Goal: Task Accomplishment & Management: Manage account settings

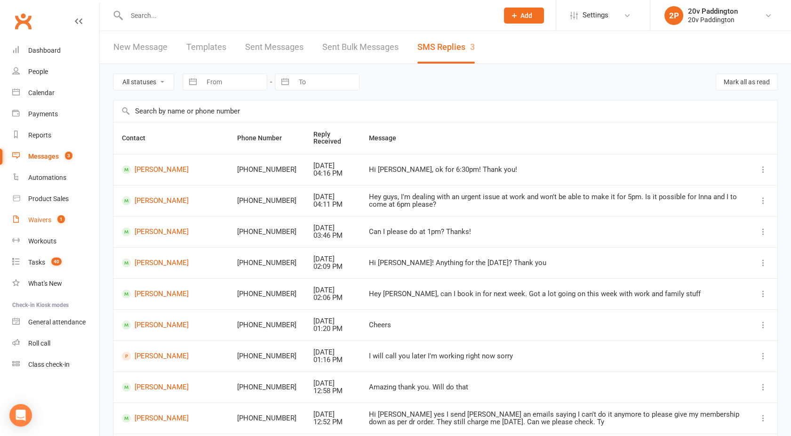
click at [41, 217] on div "Waivers" at bounding box center [39, 220] width 23 height 8
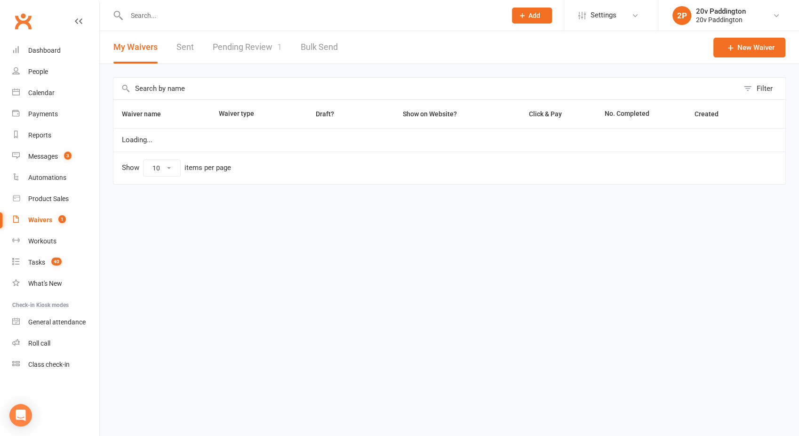
select select "100"
click at [250, 56] on link "Pending Review 1" at bounding box center [247, 47] width 69 height 32
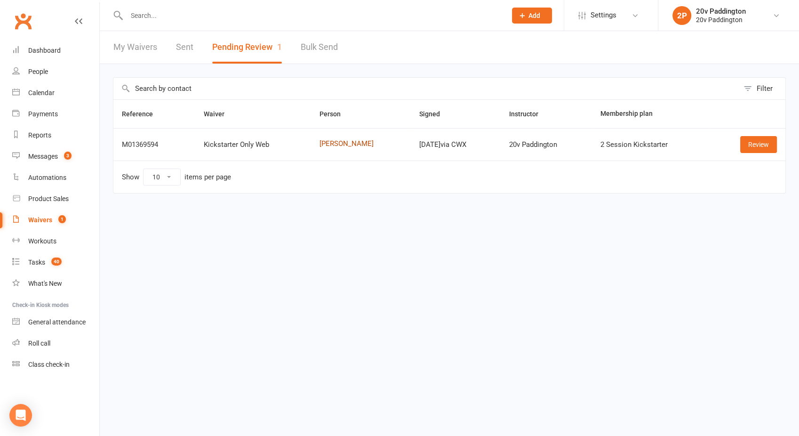
click at [332, 144] on link "[PERSON_NAME]" at bounding box center [361, 144] width 83 height 8
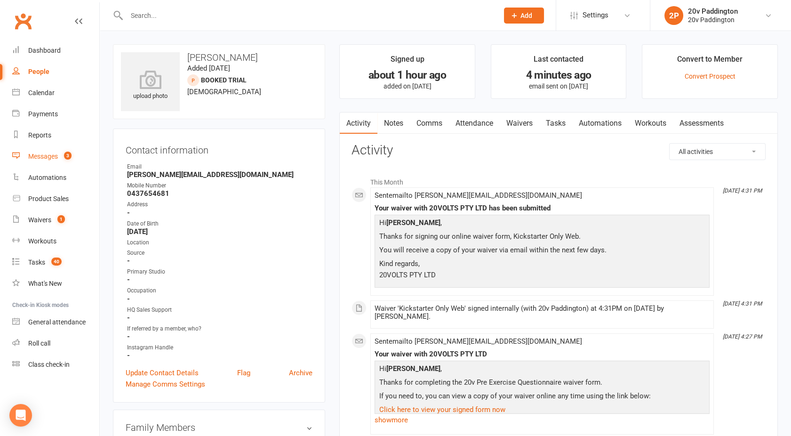
click at [47, 154] on div "Messages" at bounding box center [43, 156] width 30 height 8
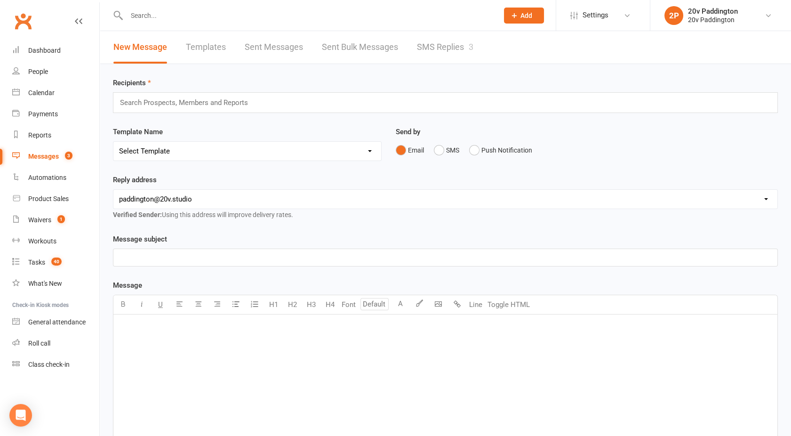
click at [430, 51] on link "SMS Replies 3" at bounding box center [445, 47] width 56 height 32
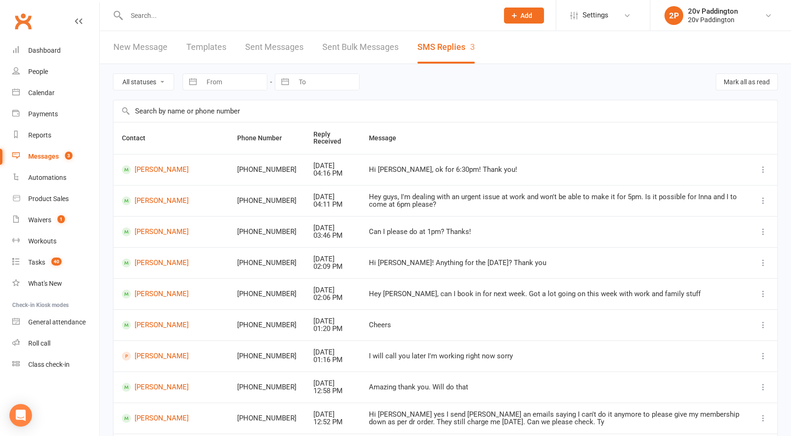
click at [34, 153] on div "Messages" at bounding box center [43, 156] width 31 height 8
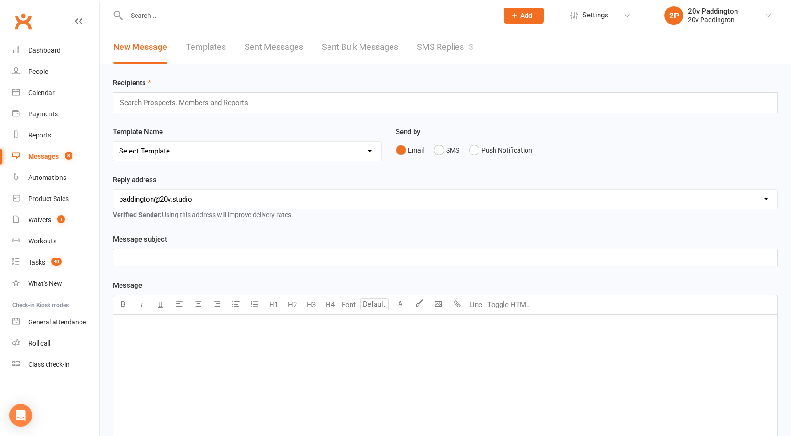
click at [443, 45] on link "SMS Replies 3" at bounding box center [445, 47] width 56 height 32
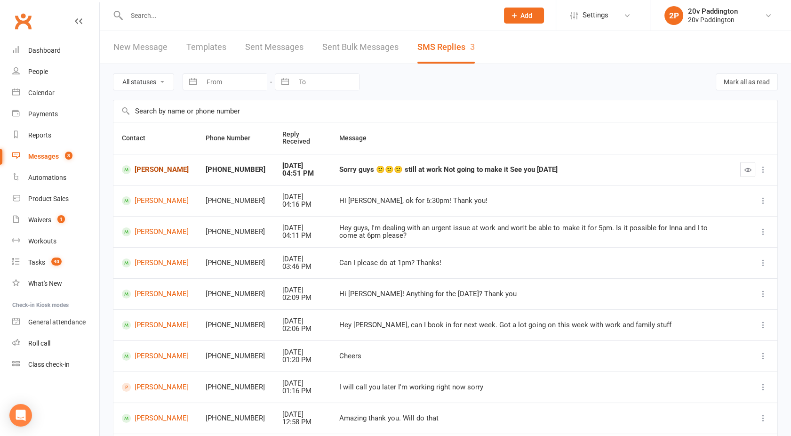
click at [144, 170] on link "[PERSON_NAME]" at bounding box center [155, 169] width 67 height 9
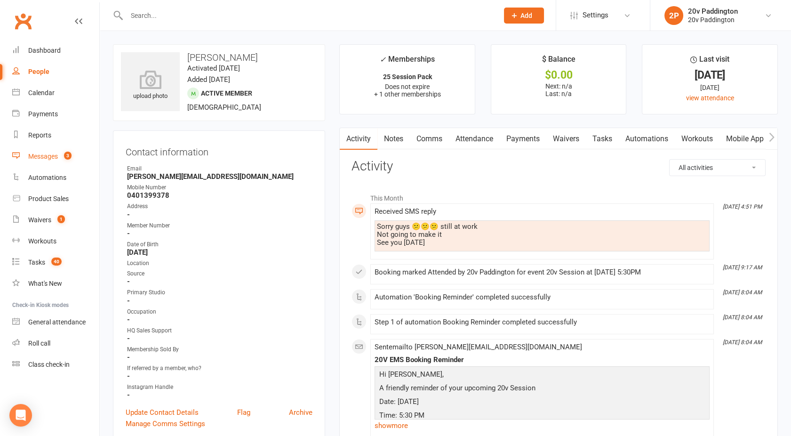
click at [49, 158] on div "Messages" at bounding box center [43, 156] width 30 height 8
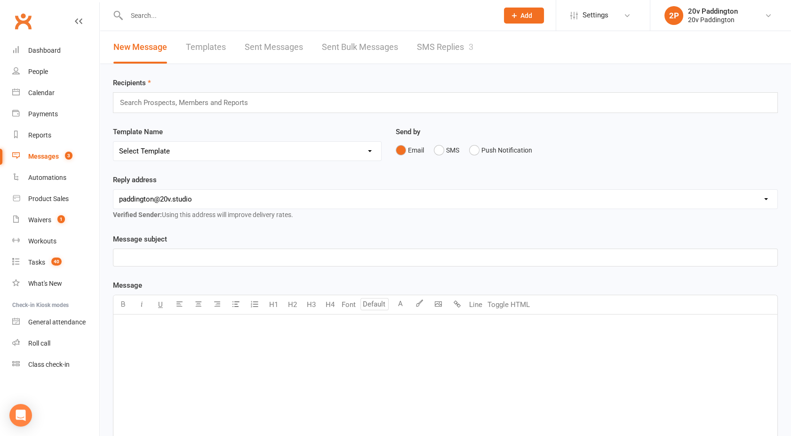
click at [449, 48] on link "SMS Replies 3" at bounding box center [445, 47] width 56 height 32
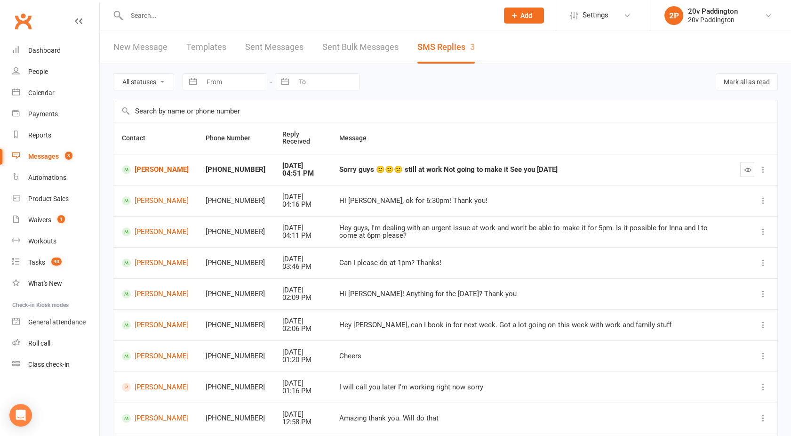
click at [50, 157] on div "Messages" at bounding box center [43, 156] width 31 height 8
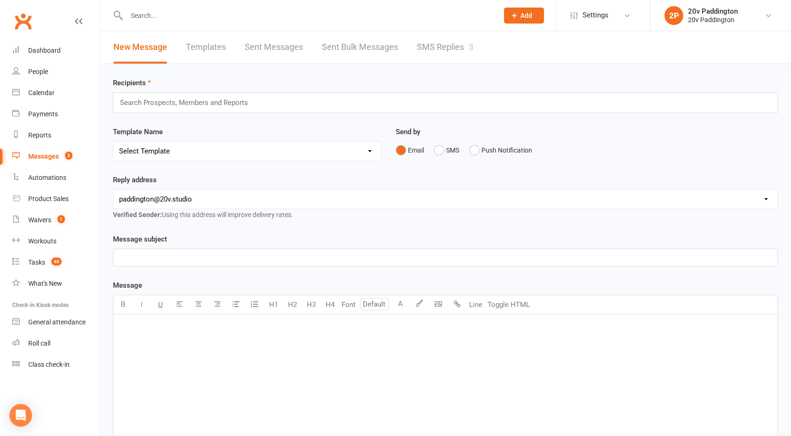
click at [444, 64] on div "New Message Templates Sent Messages Sent Bulk Messages SMS Replies 3" at bounding box center [445, 47] width 691 height 33
click at [429, 44] on link "SMS Replies 3" at bounding box center [445, 47] width 56 height 32
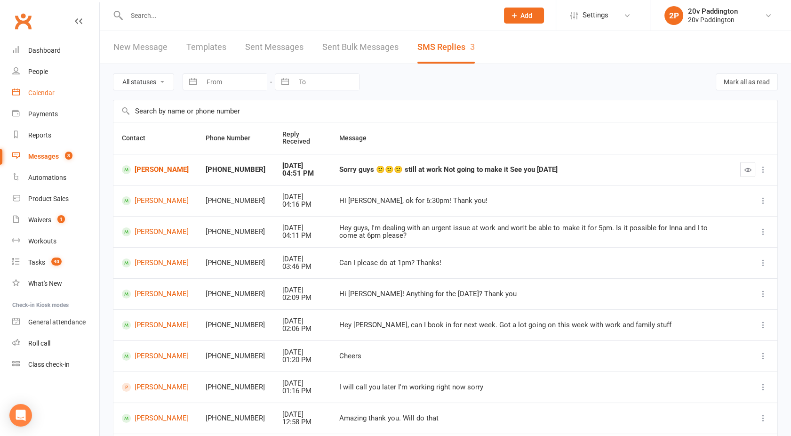
click at [30, 90] on div "Calendar" at bounding box center [41, 93] width 26 height 8
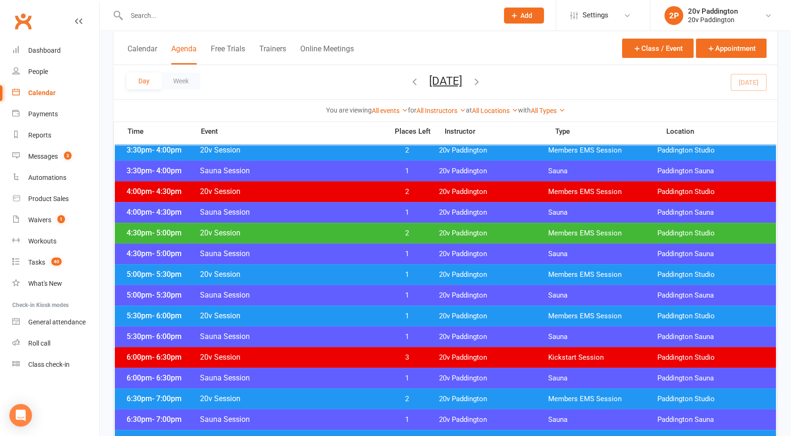
scroll to position [750, 0]
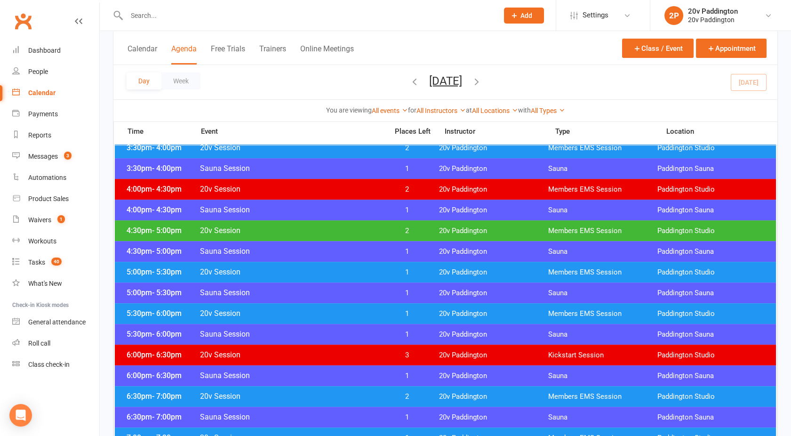
click at [369, 234] on span "20v Session" at bounding box center [291, 230] width 183 height 9
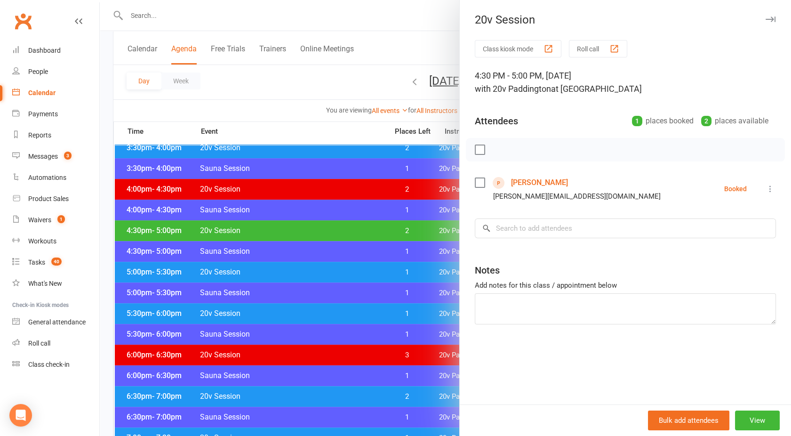
click at [766, 190] on icon at bounding box center [770, 188] width 9 height 9
click at [709, 246] on link "Check in" at bounding box center [728, 244] width 93 height 19
click at [357, 269] on div at bounding box center [445, 218] width 691 height 436
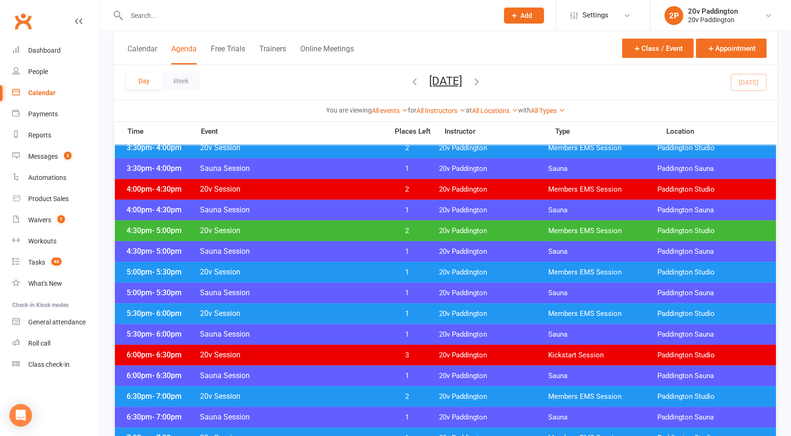
click at [357, 269] on span "20v Session" at bounding box center [291, 271] width 183 height 9
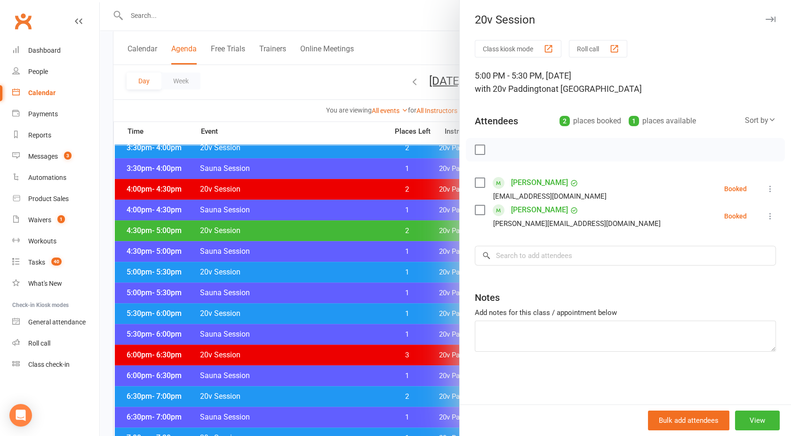
click at [357, 269] on div at bounding box center [445, 218] width 691 height 436
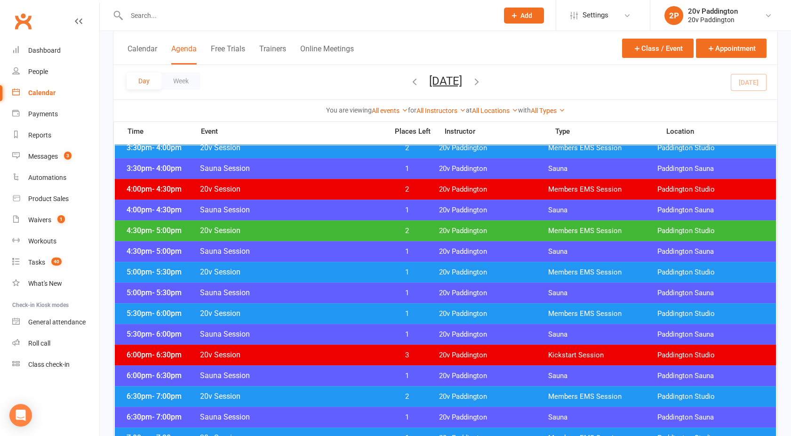
click at [352, 305] on div "5:30pm - 6:00pm 20v Session 1 20v Paddington Members EMS Session [GEOGRAPHIC_DA…" at bounding box center [445, 313] width 661 height 21
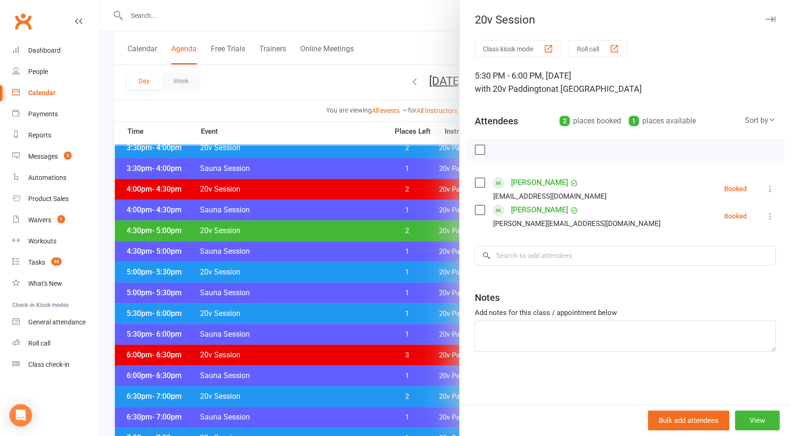
click at [352, 305] on div at bounding box center [445, 218] width 691 height 436
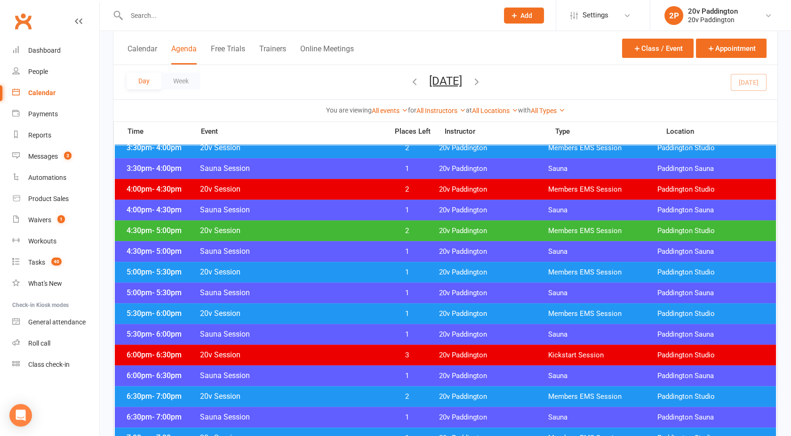
click at [363, 388] on div "6:30pm - 7:00pm 20v Session 2 20v Paddington Members EMS Session [GEOGRAPHIC_DA…" at bounding box center [445, 396] width 661 height 21
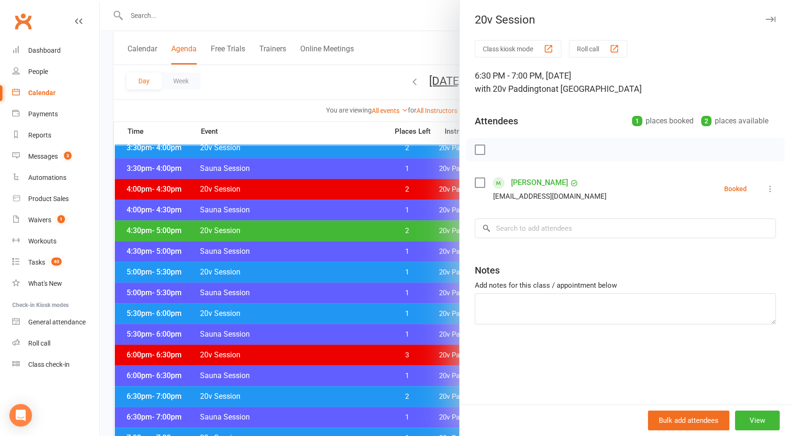
click at [363, 388] on div at bounding box center [445, 218] width 691 height 436
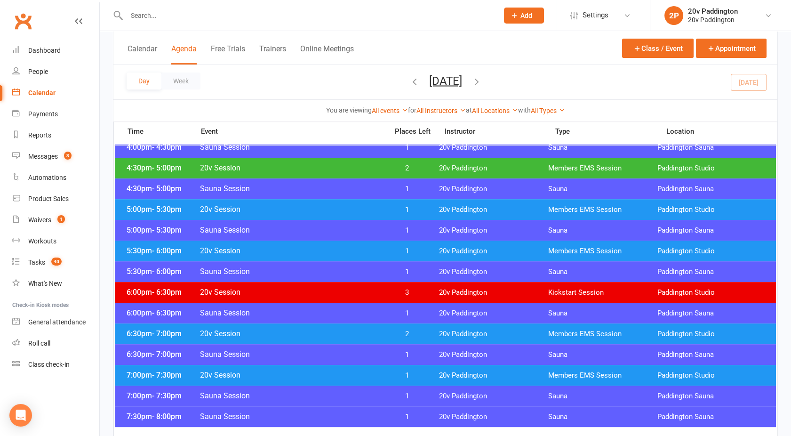
scroll to position [813, 0]
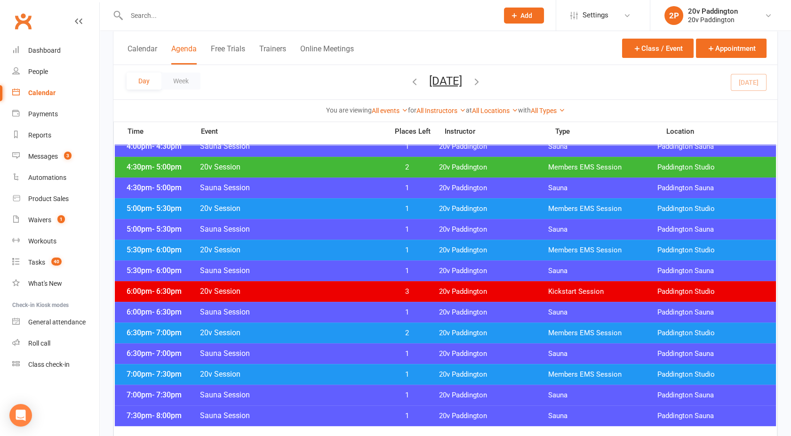
click at [347, 378] on span "20v Session" at bounding box center [291, 373] width 183 height 9
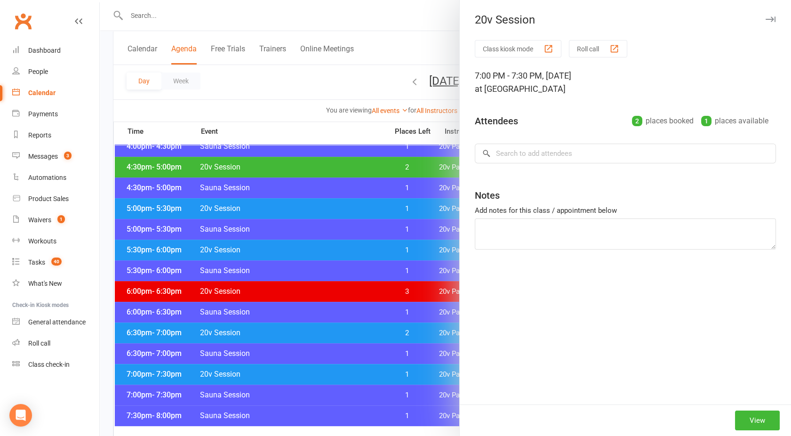
click at [347, 378] on div at bounding box center [445, 218] width 691 height 436
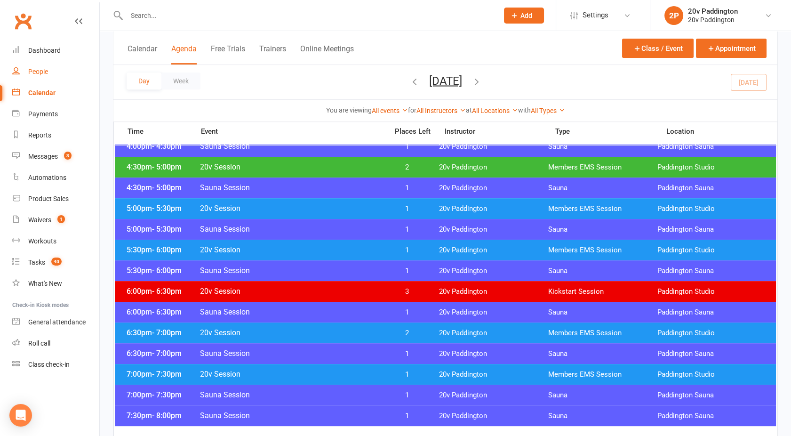
click at [36, 70] on div "People" at bounding box center [38, 72] width 20 height 8
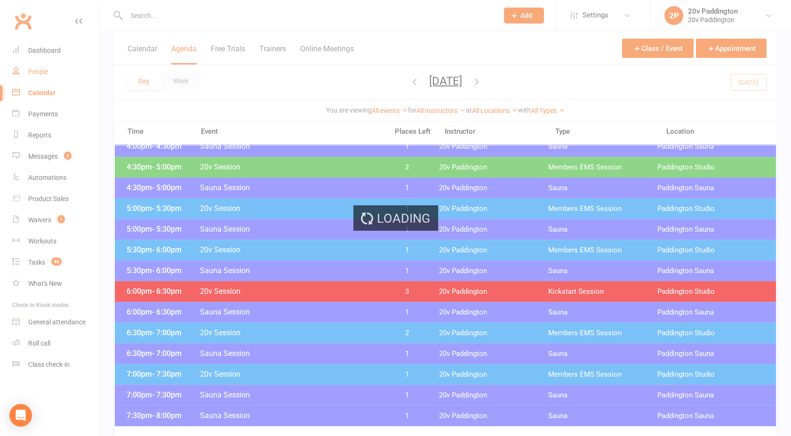
select select "100"
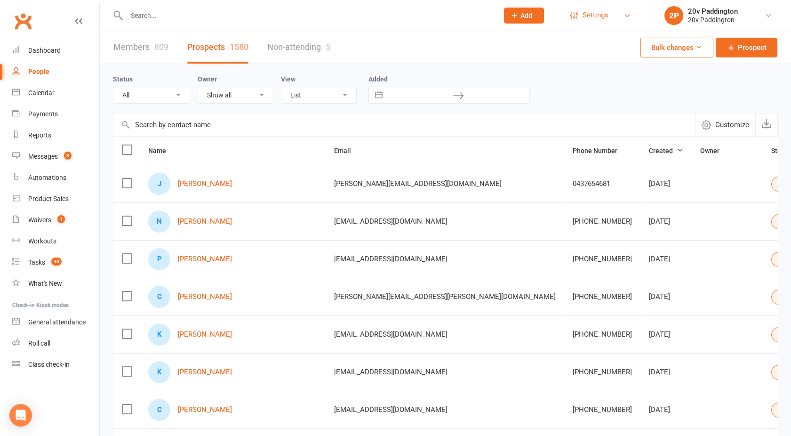
click at [610, 13] on link "Settings" at bounding box center [602, 15] width 65 height 21
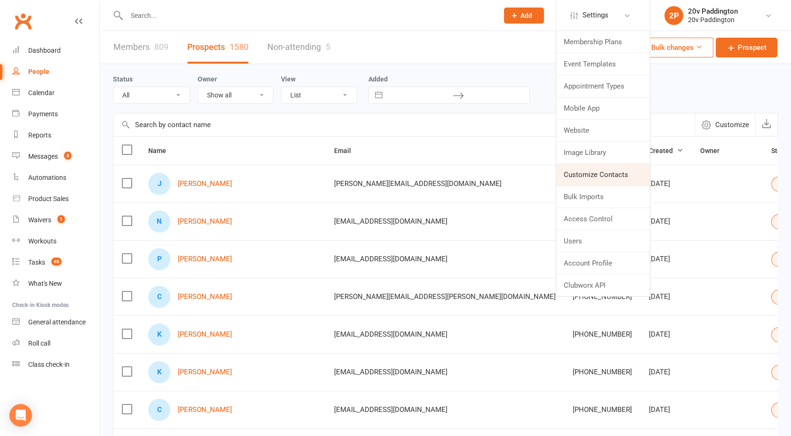
click at [607, 168] on link "Customize Contacts" at bounding box center [603, 175] width 94 height 22
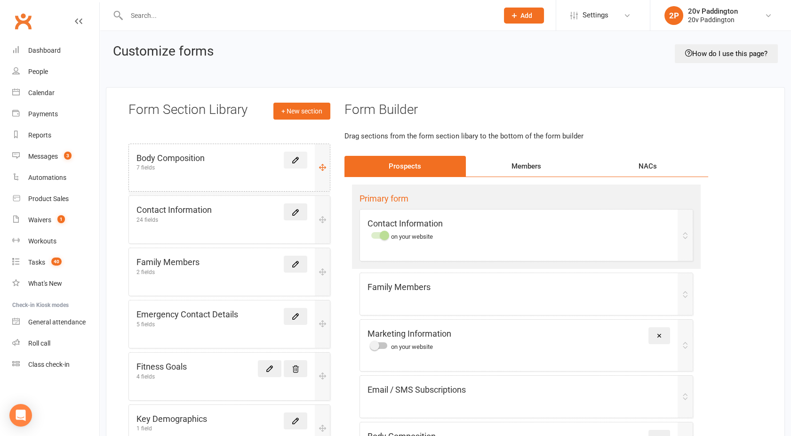
click at [296, 161] on icon at bounding box center [295, 160] width 8 height 8
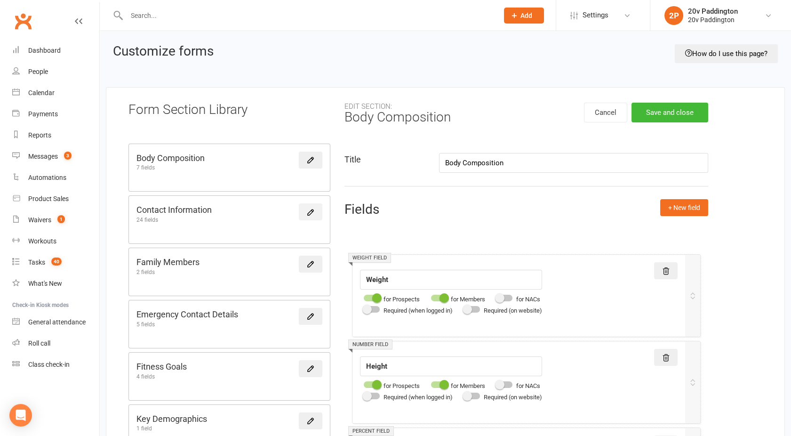
click at [305, 214] on link at bounding box center [311, 211] width 24 height 17
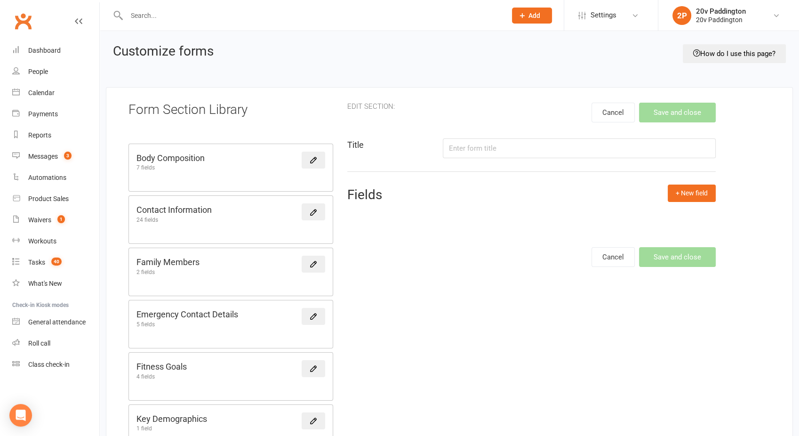
type input "Contact Information"
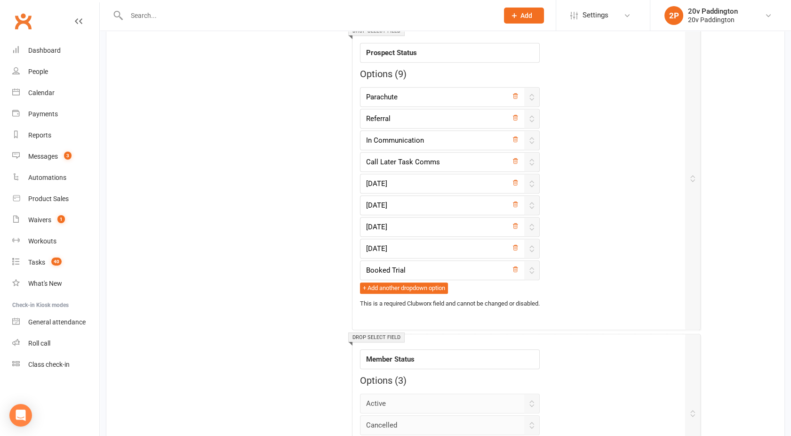
scroll to position [1516, 0]
click at [404, 183] on input "[DATE]" at bounding box center [450, 185] width 180 height 20
click at [373, 178] on input "[DATE]" at bounding box center [450, 185] width 180 height 20
click at [373, 182] on input "[DATE]" at bounding box center [450, 185] width 180 height 20
click at [383, 182] on input "[DATE]" at bounding box center [450, 185] width 180 height 20
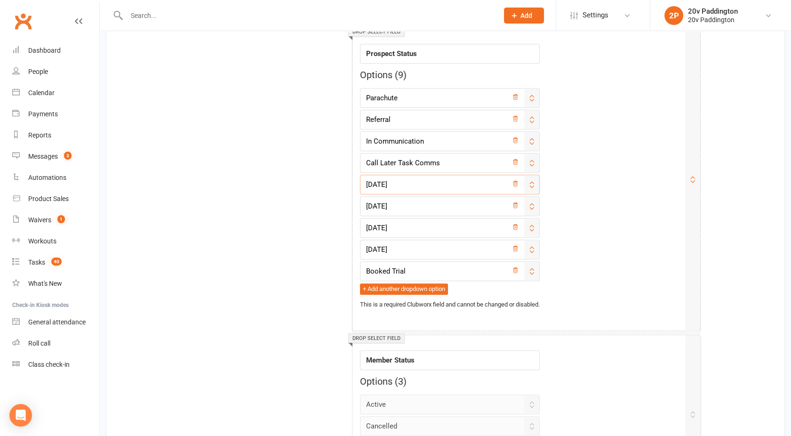
type input "[DATE]"
click at [374, 202] on input "[DATE]" at bounding box center [450, 206] width 180 height 20
click at [384, 203] on input "[DATE]" at bounding box center [450, 206] width 180 height 20
click at [576, 207] on div "Field label Prospect Status Options ( 9 ) Parachute Referral In Communication C…" at bounding box center [519, 172] width 318 height 273
drag, startPoint x: 535, startPoint y: 200, endPoint x: 533, endPoint y: 250, distance: 50.9
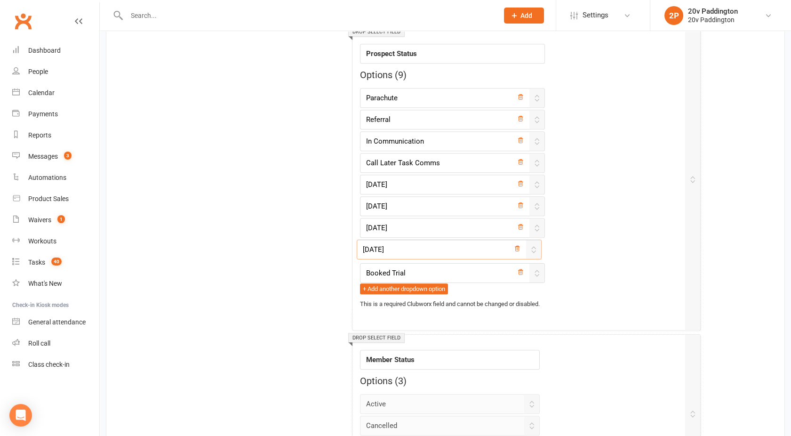
click at [533, 250] on div "Text field Field label First Name This is a required Clubworx field and cannot …" at bounding box center [526, 49] width 364 height 2639
type input "[DATE]"
click at [537, 185] on div "Text field Field label First Name This is a required Clubworx field and cannot …" at bounding box center [526, 49] width 364 height 2639
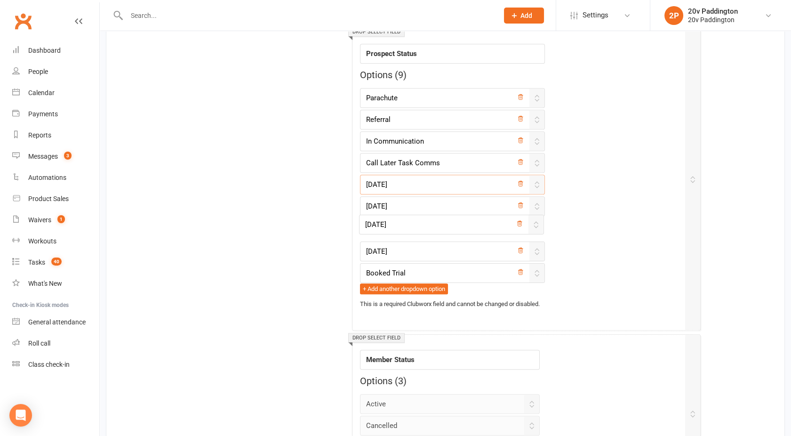
drag, startPoint x: 537, startPoint y: 182, endPoint x: 535, endPoint y: 232, distance: 50.4
click at [535, 232] on div "Text field Field label First Name This is a required Clubworx field and cannot …" at bounding box center [526, 49] width 364 height 2639
type input "[DATE]"
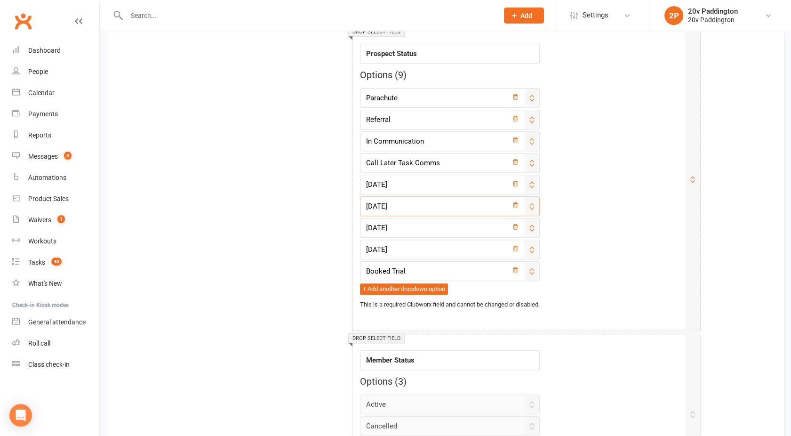
click at [519, 180] on icon at bounding box center [515, 183] width 7 height 7
type input "[DATE]"
type input "Booked Trial"
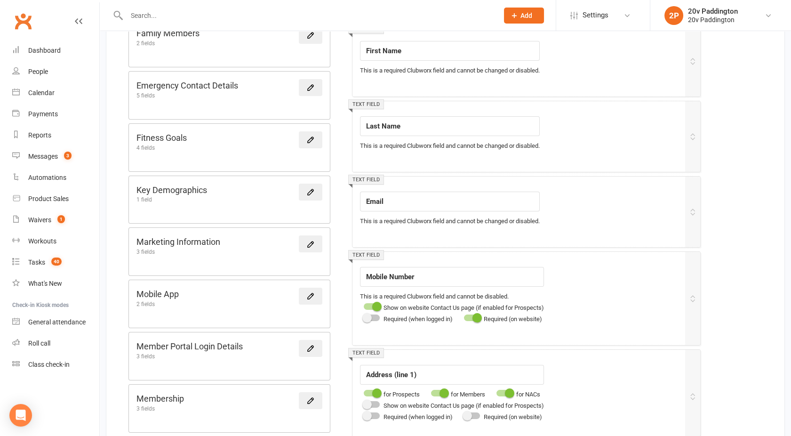
scroll to position [0, 0]
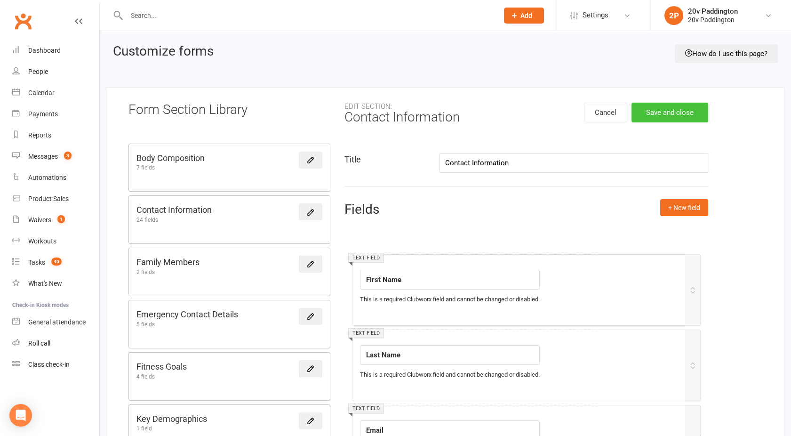
type input "[DATE]"
click at [660, 107] on button "Save and close" at bounding box center [669, 113] width 77 height 20
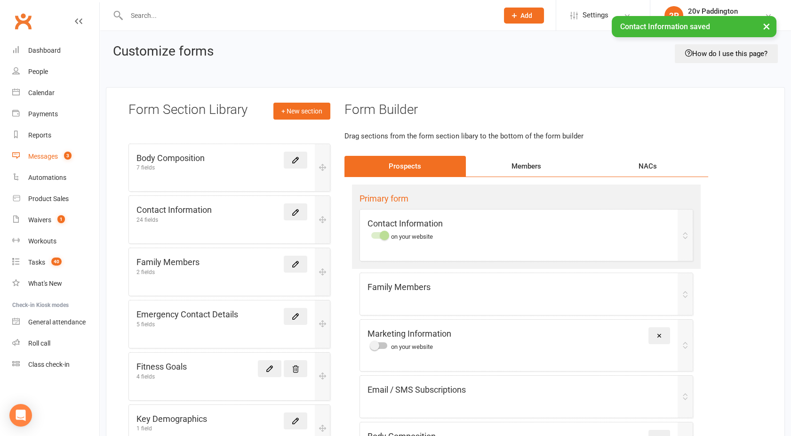
click at [41, 154] on div "Messages" at bounding box center [43, 156] width 30 height 8
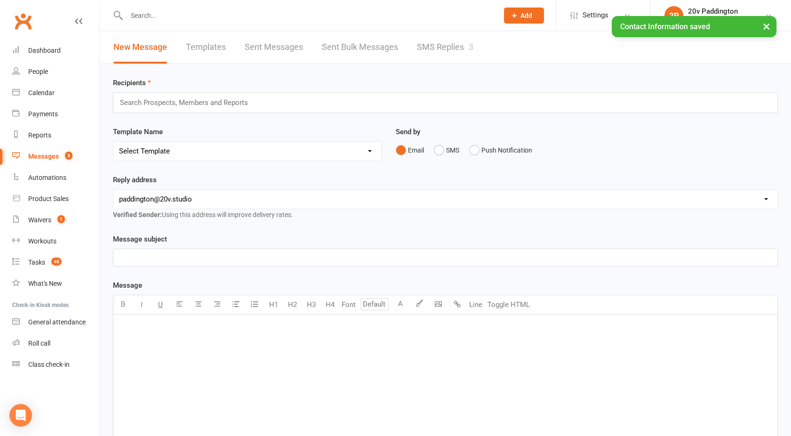
click at [458, 16] on div "× Contact Information saved" at bounding box center [389, 16] width 779 height 0
click at [447, 51] on link "SMS Replies 3" at bounding box center [445, 47] width 56 height 32
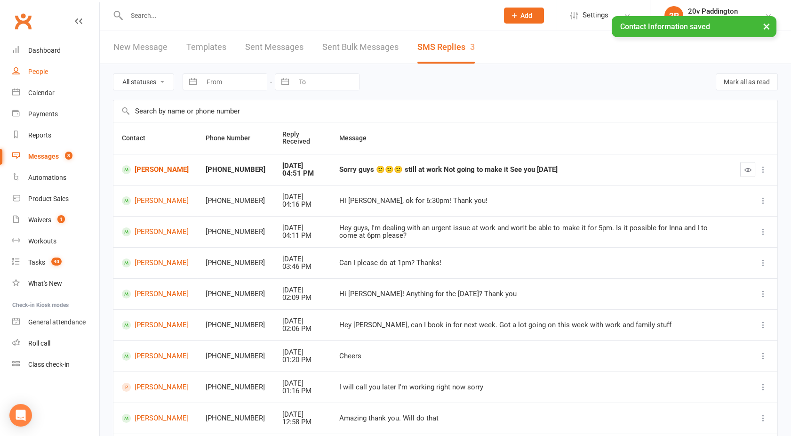
click at [49, 77] on link "People" at bounding box center [55, 71] width 87 height 21
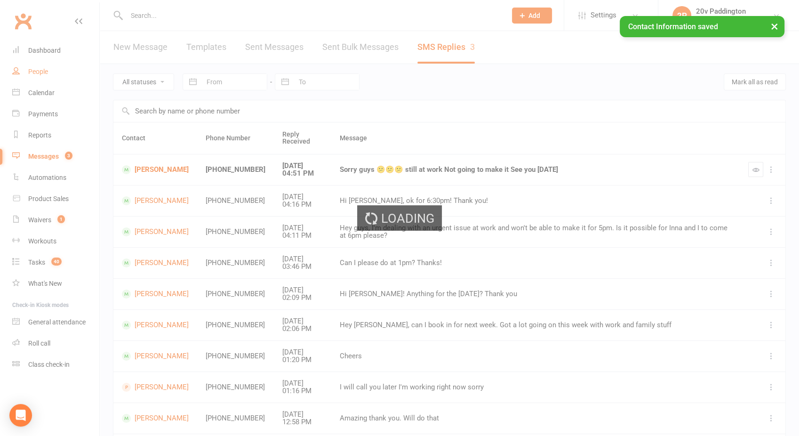
select select "100"
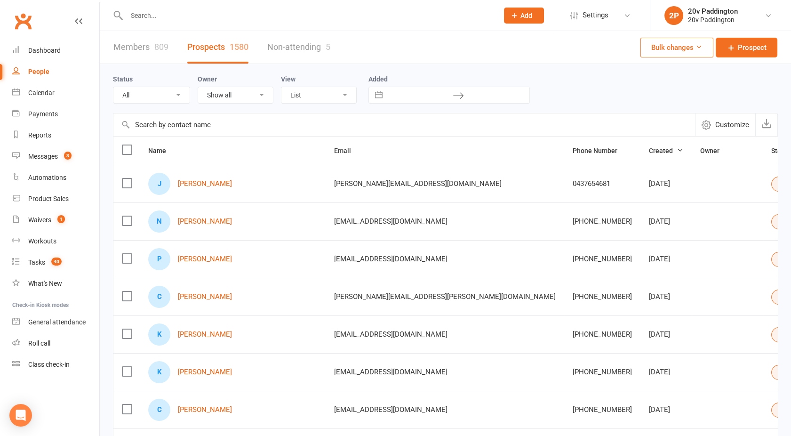
click at [150, 94] on select "All (No status set) (Invalid status) Parachute Referral In Communication Call L…" at bounding box center [151, 95] width 76 height 16
click at [113, 87] on select "All (No status set) (Invalid status) Parachute Referral In Communication Call L…" at bounding box center [151, 95] width 76 height 16
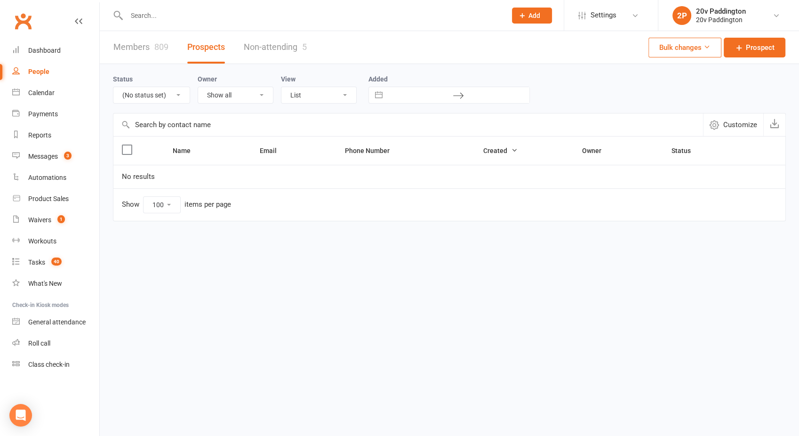
click at [149, 95] on select "All (No status set) (Invalid status) Parachute Referral In Communication Call L…" at bounding box center [151, 95] width 76 height 16
select select "invalid_prospect_status"
click at [113, 87] on select "All (No status set) (Invalid status) Parachute Referral In Communication Call L…" at bounding box center [151, 95] width 76 height 16
click at [155, 88] on select "All (No status set) (Invalid status) Parachute Referral In Communication Call L…" at bounding box center [151, 95] width 76 height 16
select select
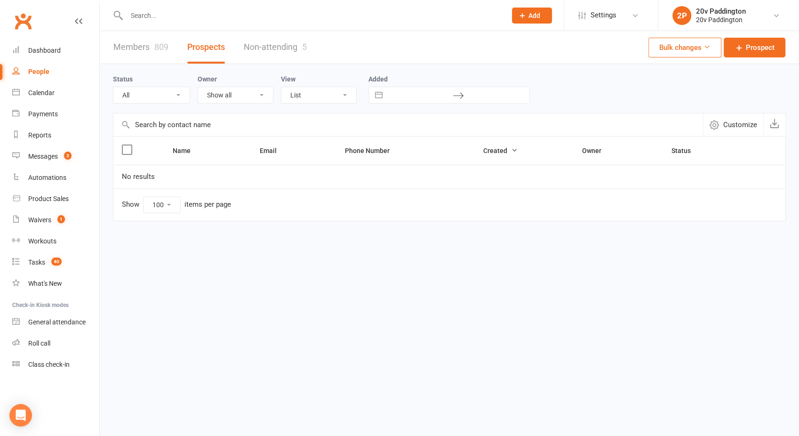
click at [113, 87] on select "All (No status set) (Invalid status) Parachute Referral In Communication Call L…" at bounding box center [151, 95] width 76 height 16
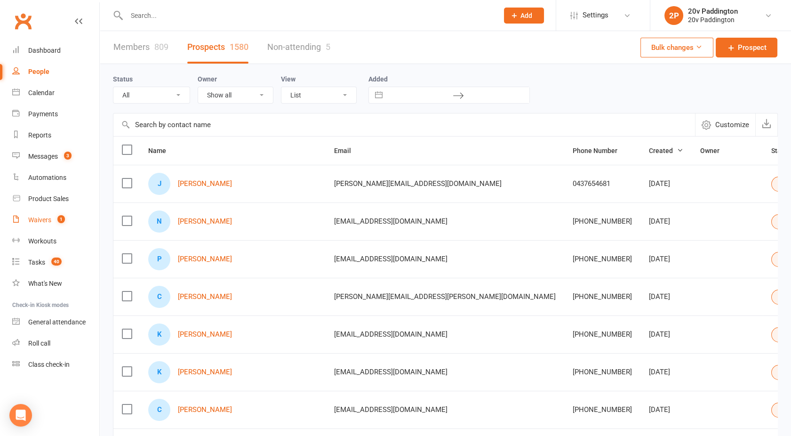
click at [44, 209] on link "Waivers 1" at bounding box center [55, 219] width 87 height 21
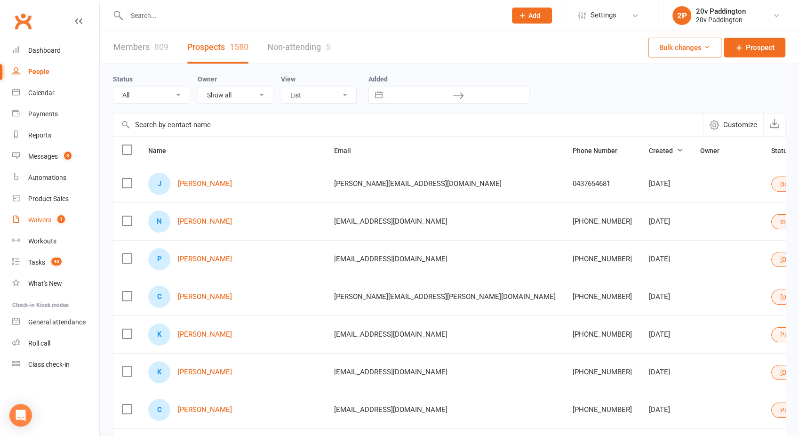
select select "100"
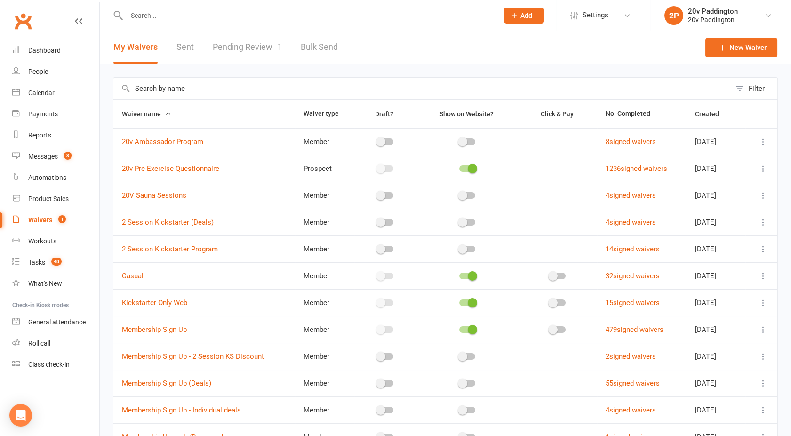
click at [251, 49] on link "Pending Review 1" at bounding box center [247, 47] width 69 height 32
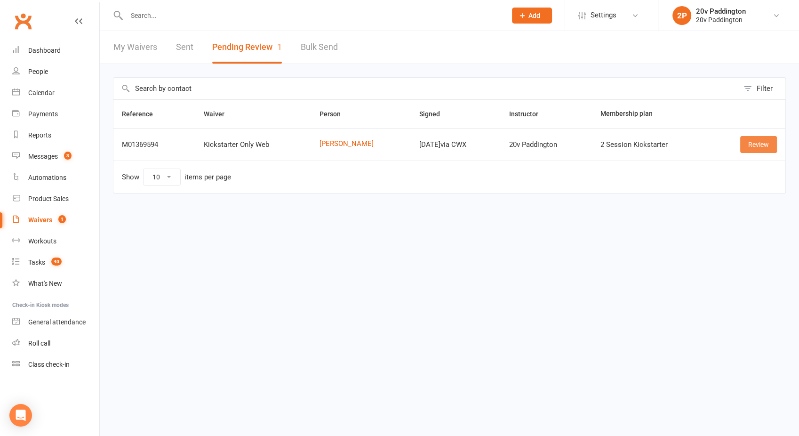
click at [755, 141] on link "Review" at bounding box center [758, 144] width 37 height 17
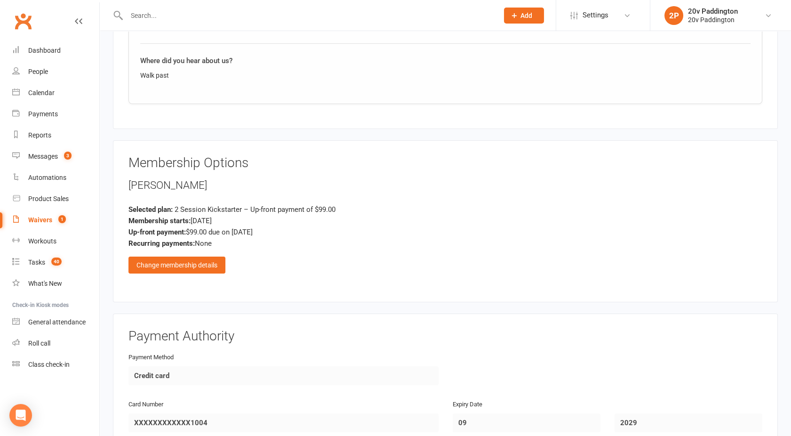
scroll to position [767, 0]
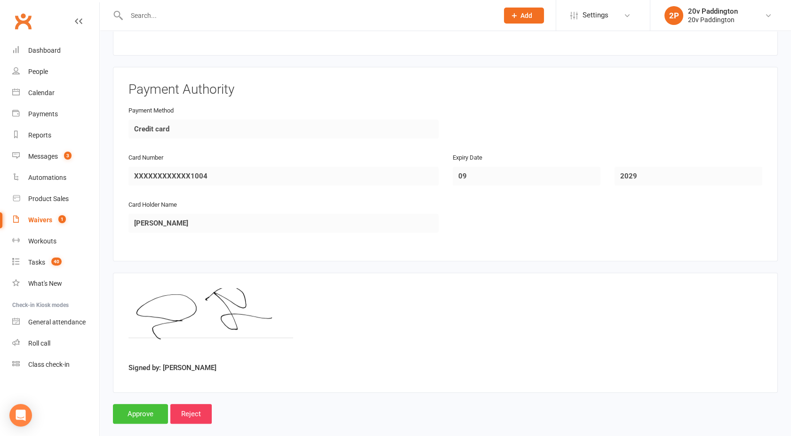
click at [136, 404] on input "Approve" at bounding box center [140, 414] width 55 height 20
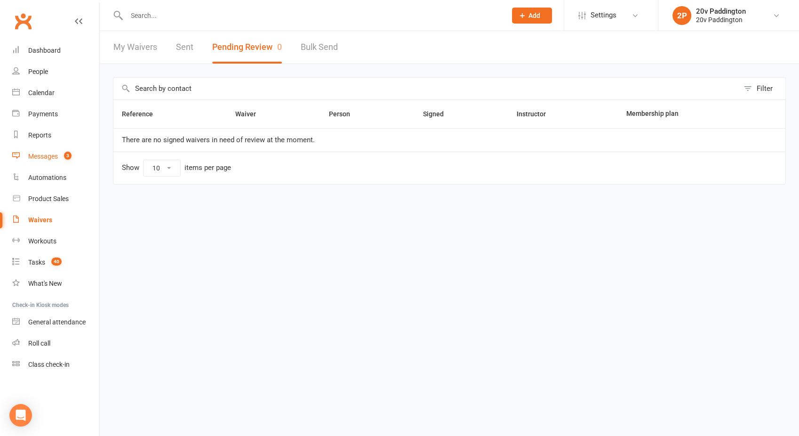
click at [47, 157] on div "Messages" at bounding box center [43, 156] width 30 height 8
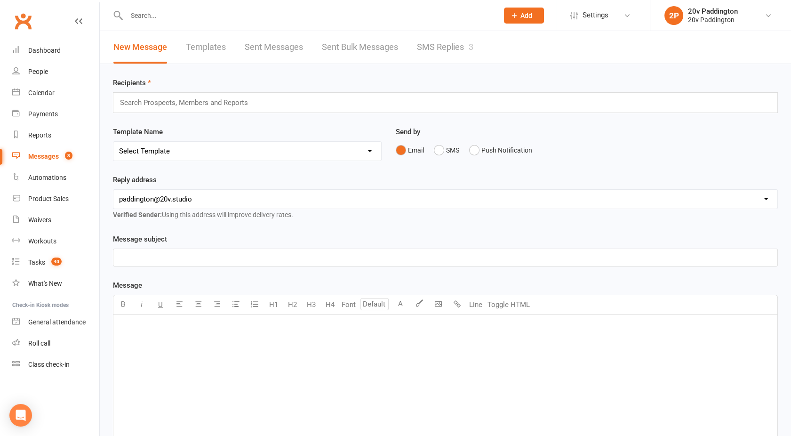
click at [444, 53] on link "SMS Replies 3" at bounding box center [445, 47] width 56 height 32
